Goal: Task Accomplishment & Management: Manage account settings

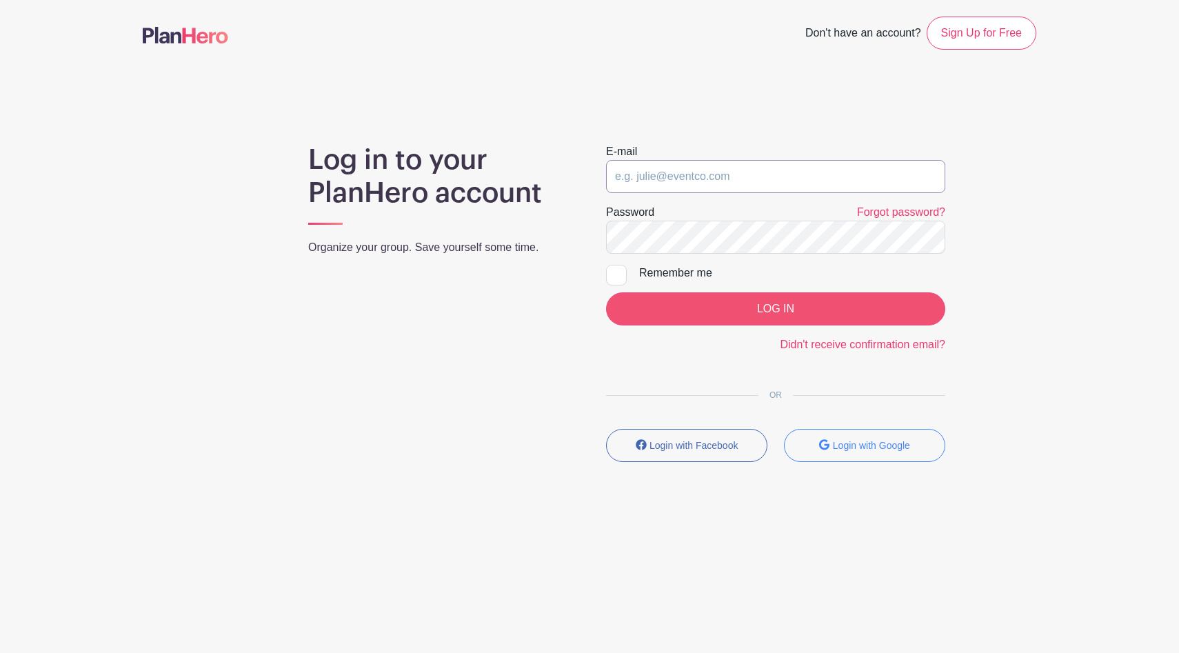
type input "[EMAIL_ADDRESS][DOMAIN_NAME]"
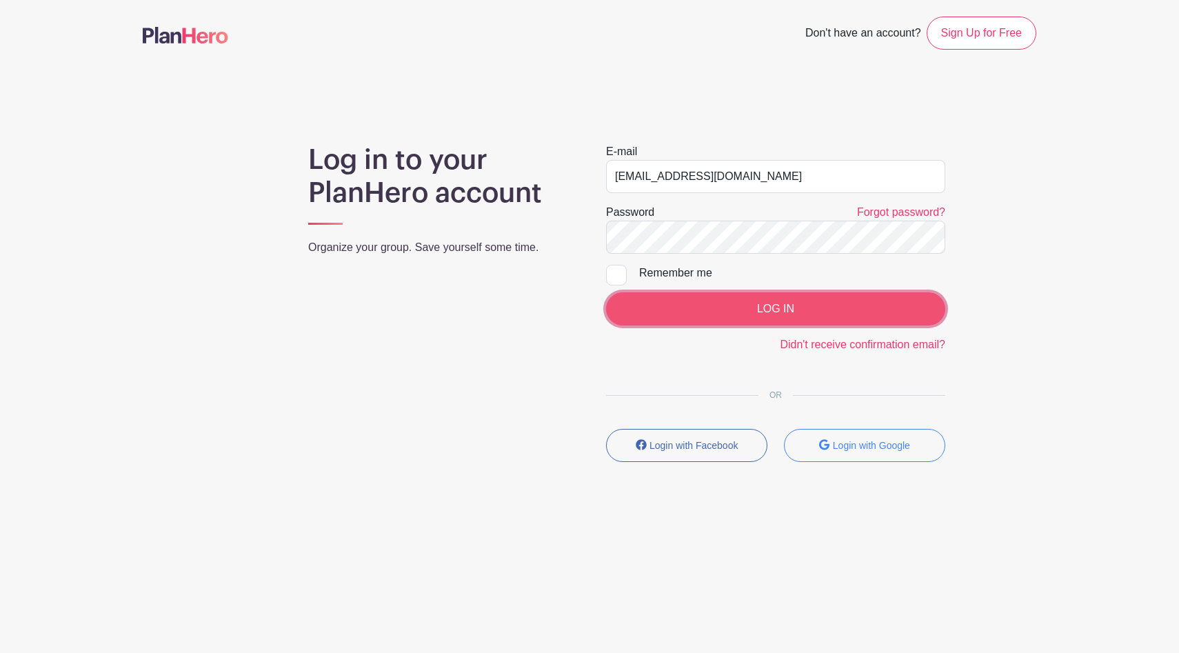
click at [697, 307] on input "LOG IN" at bounding box center [775, 308] width 339 height 33
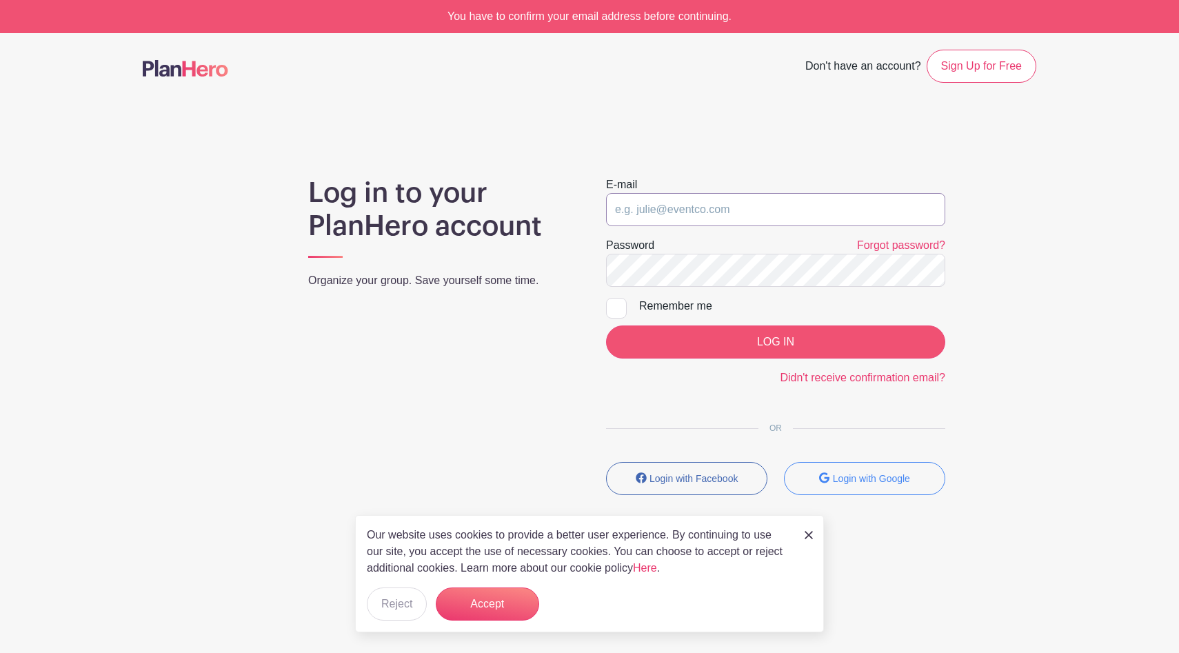
type input "[EMAIL_ADDRESS][DOMAIN_NAME]"
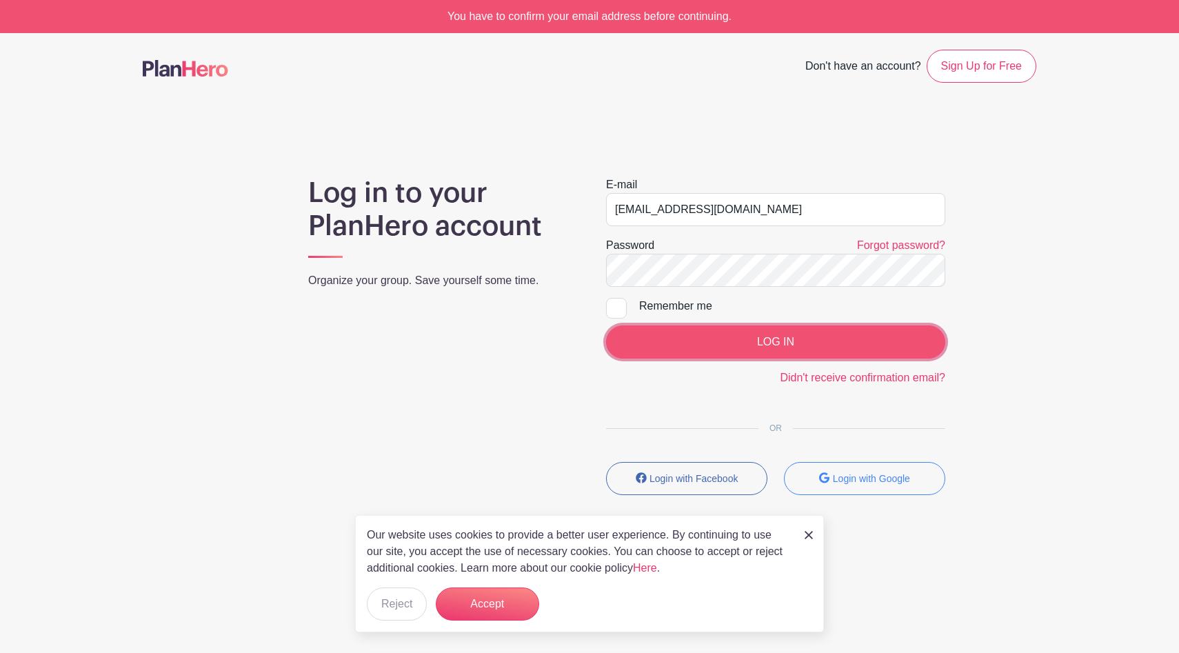
click at [674, 336] on input "LOG IN" at bounding box center [775, 341] width 339 height 33
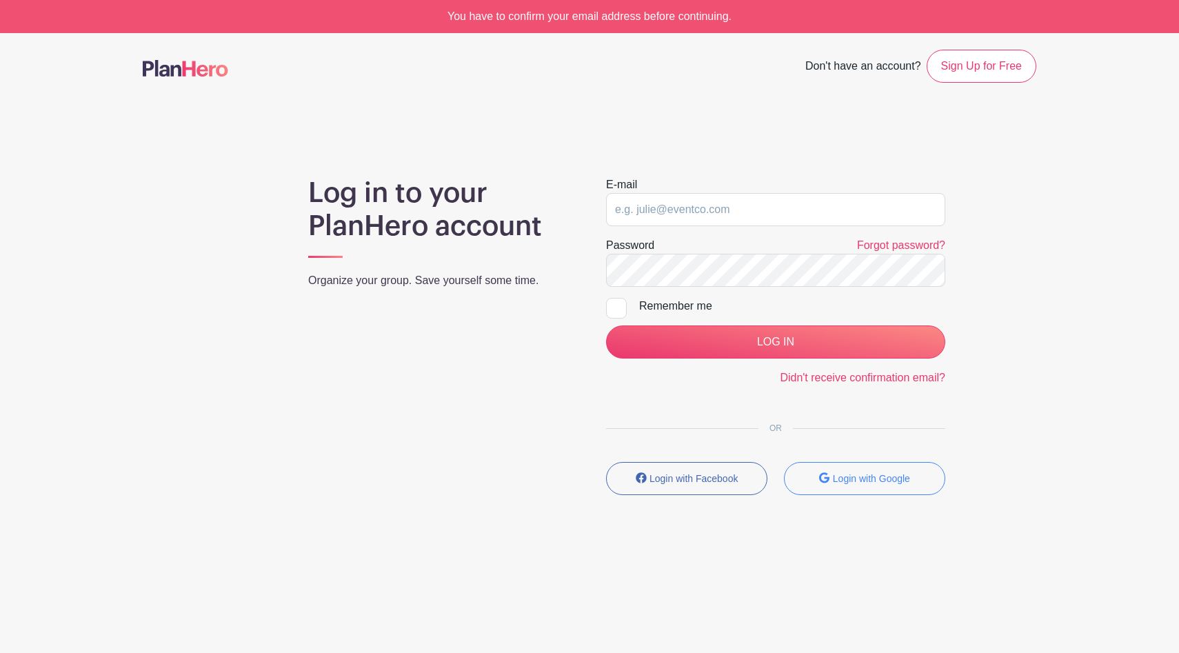
type input "[EMAIL_ADDRESS][DOMAIN_NAME]"
click at [614, 305] on input "Remember me" at bounding box center [610, 302] width 9 height 9
checkbox input "true"
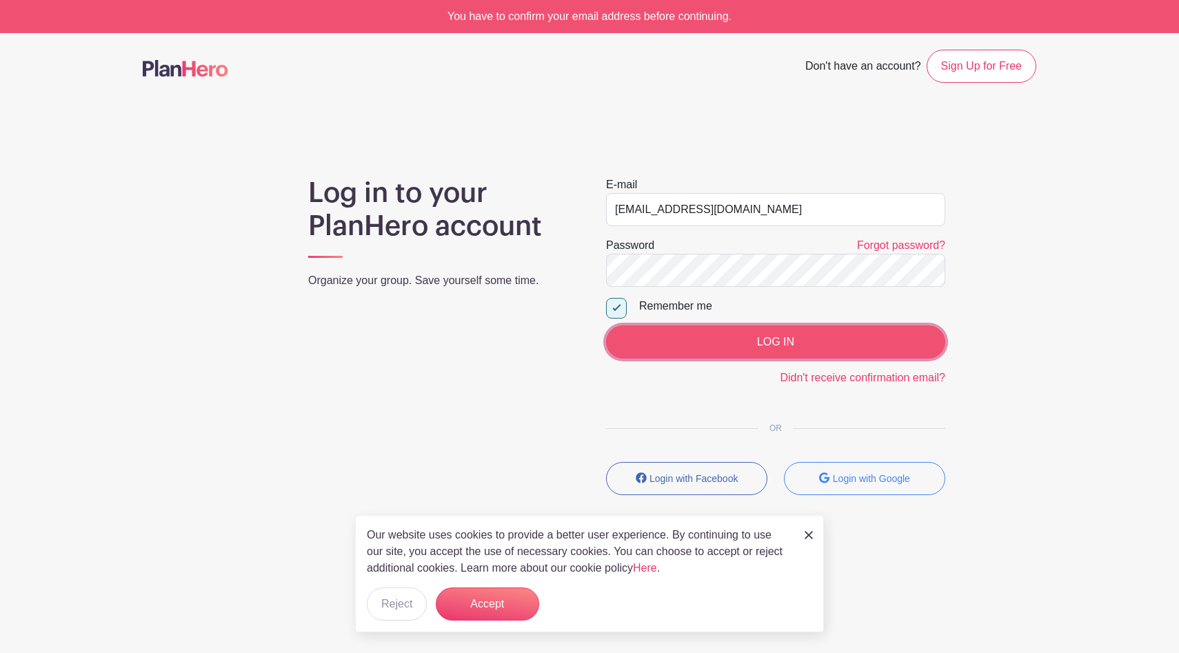
click at [659, 341] on input "LOG IN" at bounding box center [775, 341] width 339 height 33
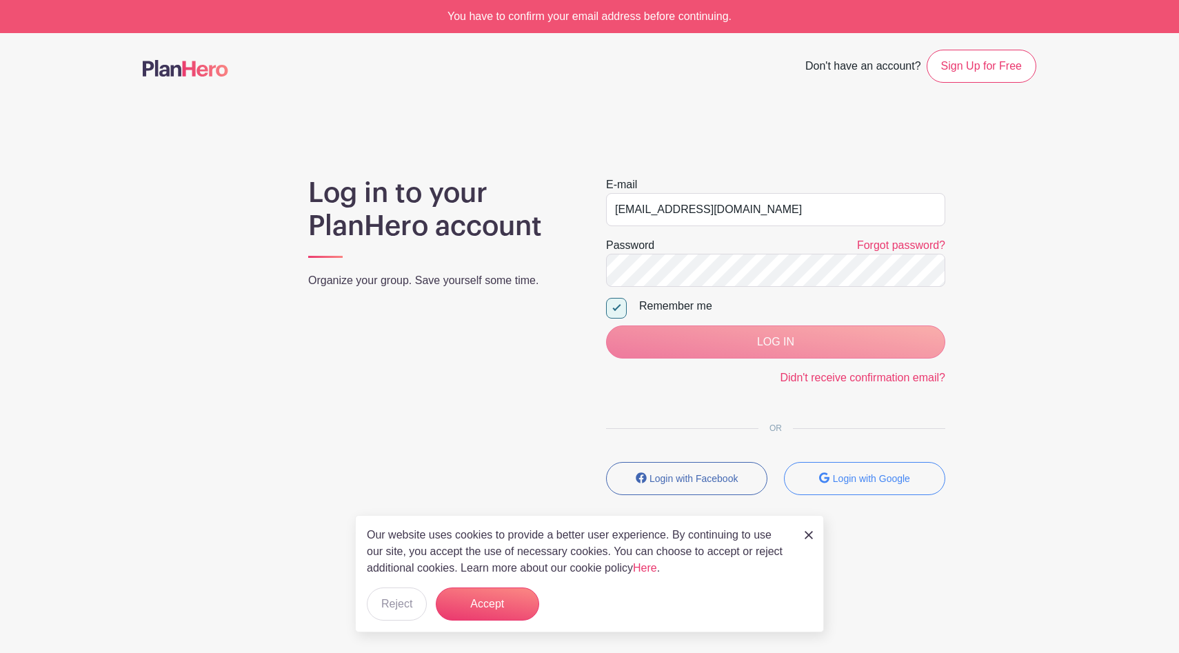
click at [814, 532] on div "Our website uses cookies to provide a better user experience. By continuing to …" at bounding box center [589, 573] width 469 height 117
click at [810, 533] on img at bounding box center [809, 535] width 8 height 8
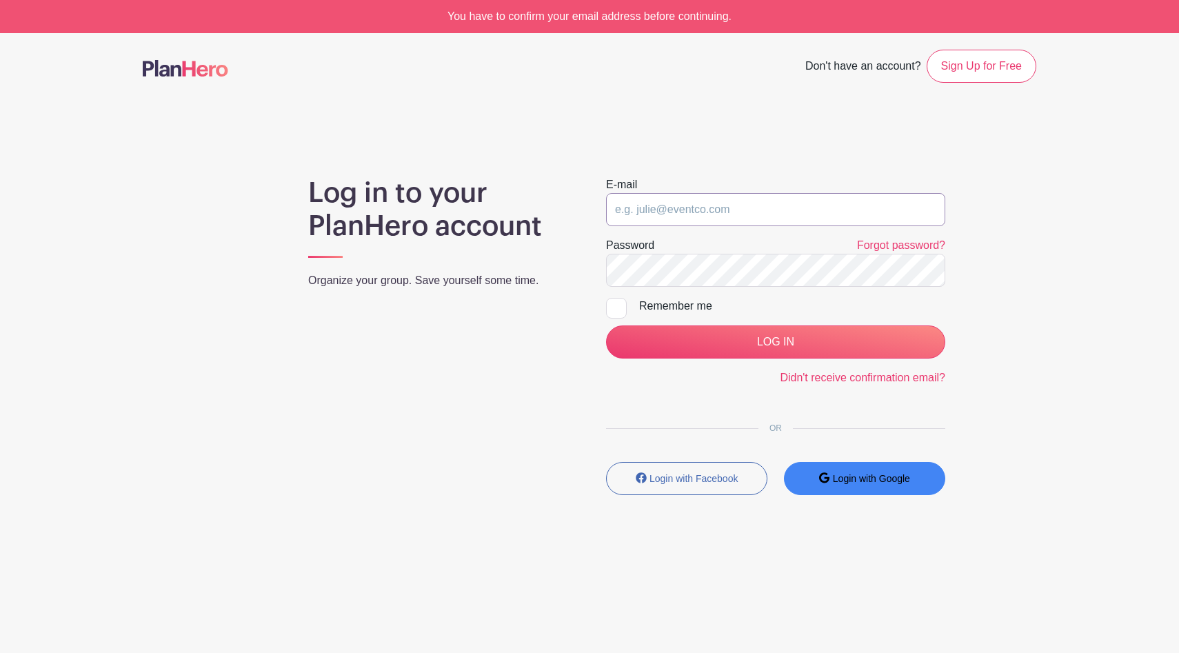
type input "[EMAIL_ADDRESS][DOMAIN_NAME]"
click at [847, 492] on button "Login with Google" at bounding box center [864, 478] width 161 height 33
type input "[EMAIL_ADDRESS][DOMAIN_NAME]"
click at [822, 491] on button "Login with Google" at bounding box center [864, 478] width 161 height 33
type input "[EMAIL_ADDRESS][DOMAIN_NAME]"
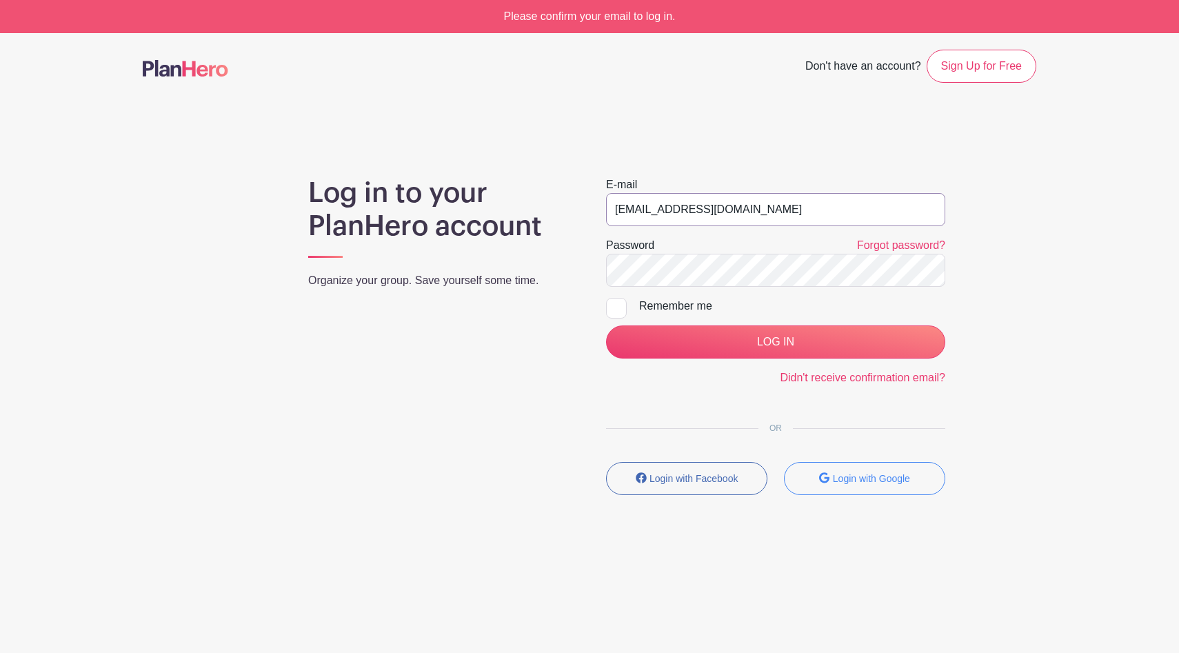
click at [759, 198] on input "[EMAIL_ADDRESS][DOMAIN_NAME]" at bounding box center [775, 209] width 339 height 33
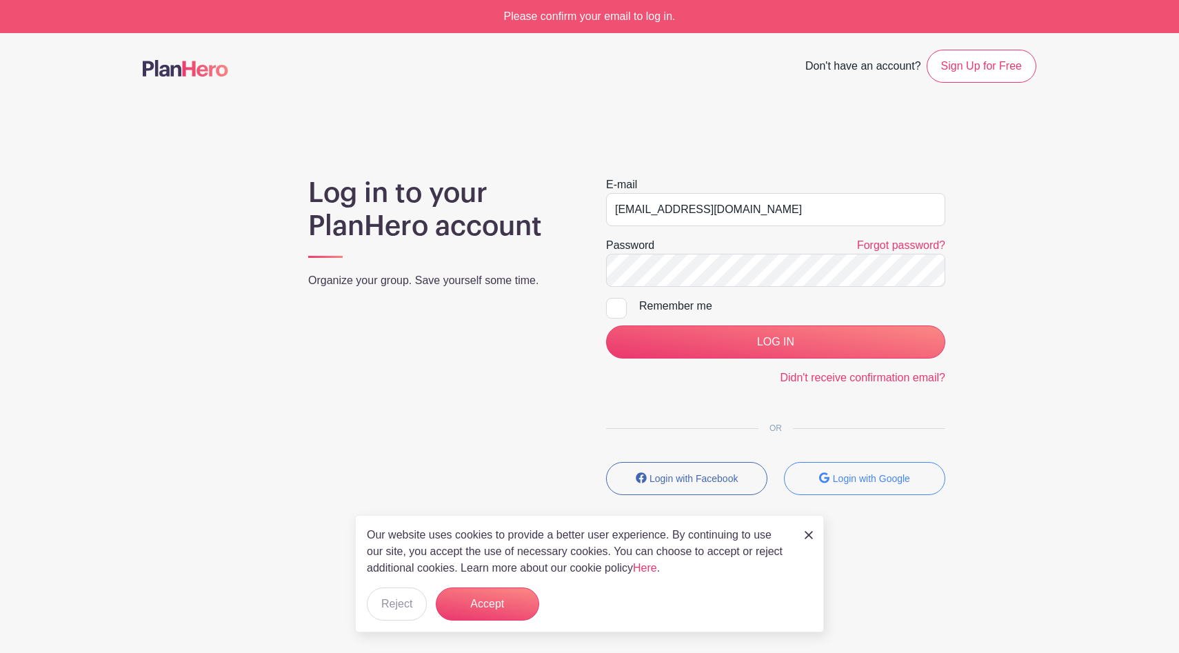
click at [813, 532] on div "Our website uses cookies to provide a better user experience. By continuing to …" at bounding box center [589, 573] width 469 height 117
click at [808, 534] on img at bounding box center [809, 535] width 8 height 8
